Goal: Transaction & Acquisition: Purchase product/service

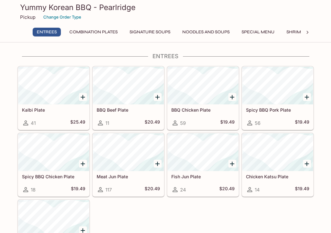
scroll to position [16, 0]
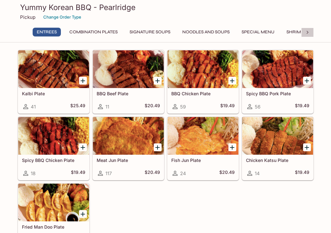
click at [308, 32] on icon at bounding box center [308, 32] width 6 height 6
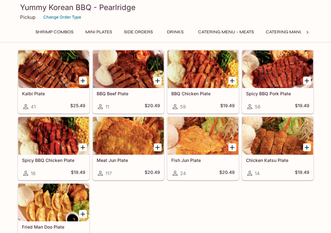
scroll to position [0, 269]
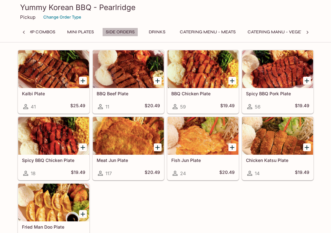
click at [128, 29] on button "Side Orders" at bounding box center [120, 32] width 36 height 9
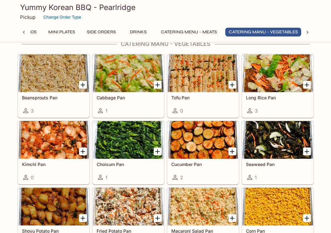
scroll to position [0, 293]
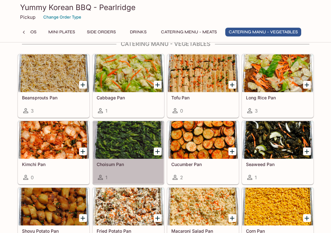
drag, startPoint x: 115, startPoint y: 165, endPoint x: 125, endPoint y: 162, distance: 10.1
click at [125, 162] on h5 "Choisum Pan" at bounding box center [128, 163] width 63 height 5
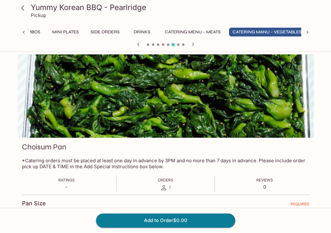
scroll to position [0, 293]
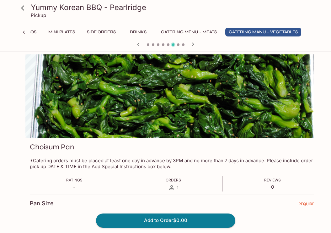
click at [59, 147] on h3 "Choisum Pan" at bounding box center [52, 147] width 44 height 10
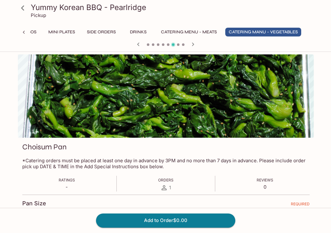
click at [32, 145] on h3 "Choisum Pan" at bounding box center [44, 147] width 44 height 10
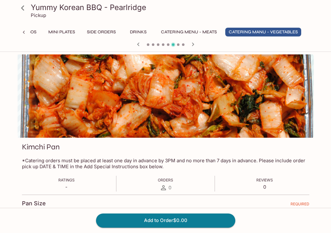
click at [32, 145] on div "Kimchi Pan" at bounding box center [166, 148] width 288 height 12
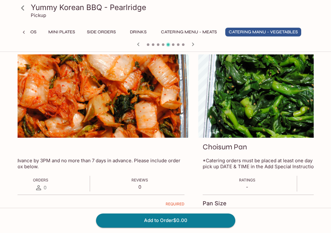
click at [170, 88] on div at bounding box center [41, 95] width 296 height 83
